Goal: Transaction & Acquisition: Book appointment/travel/reservation

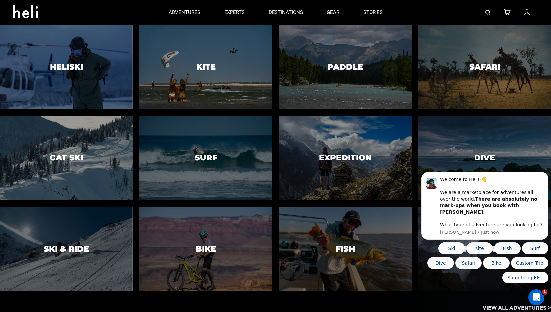
drag, startPoint x: 181, startPoint y: 12, endPoint x: 128, endPoint y: 8, distance: 53.8
click at [128, 8] on div at bounding box center [84, 13] width 143 height 24
